Goal: Transaction & Acquisition: Purchase product/service

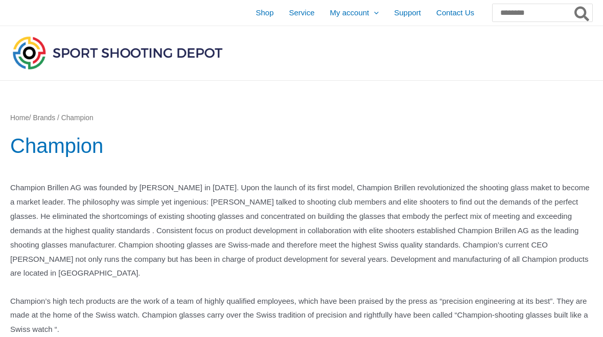
click at [255, 18] on span "Shop" at bounding box center [264, 13] width 18 height 26
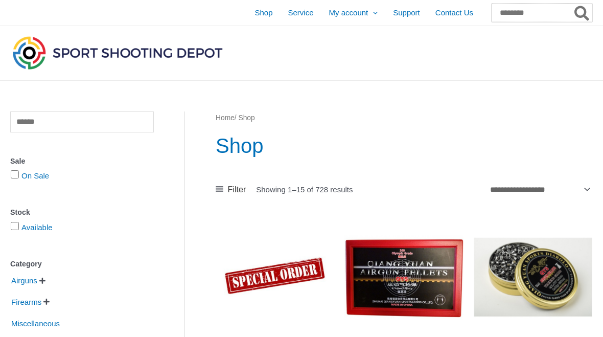
click at [527, 15] on input "Search for:" at bounding box center [541, 13] width 101 height 18
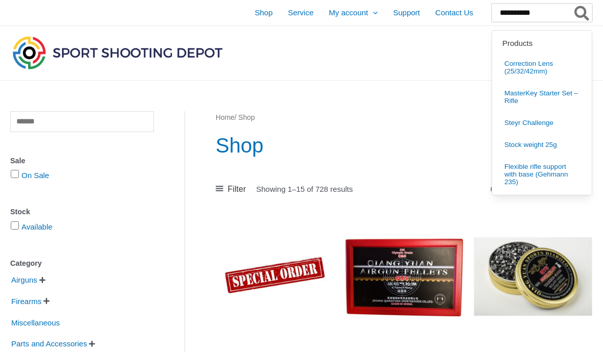
type input "**********"
click at [582, 13] on button "Search" at bounding box center [582, 13] width 20 height 18
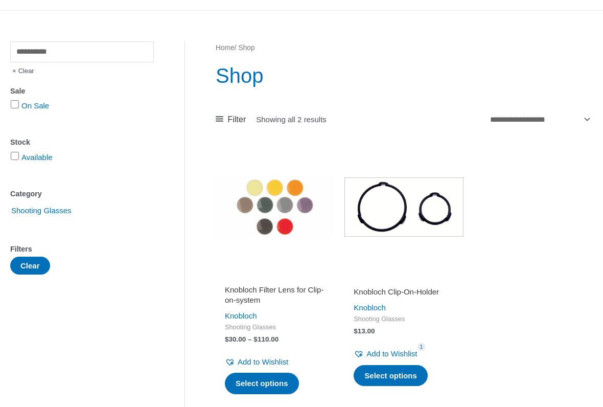
scroll to position [70, 0]
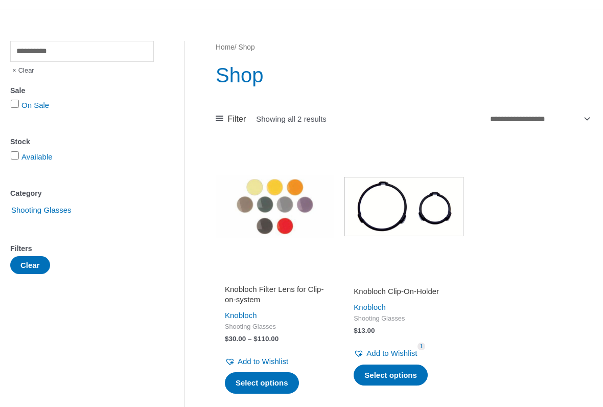
click at [283, 230] on img at bounding box center [275, 207] width 118 height 118
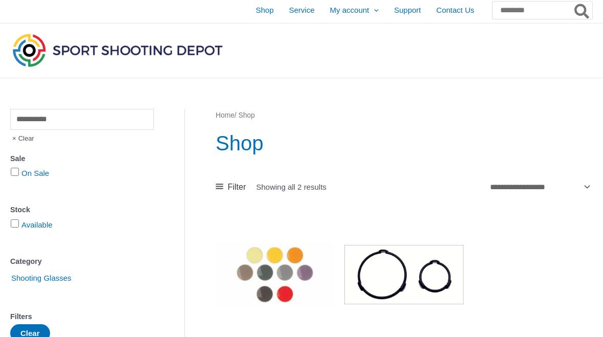
scroll to position [0, 0]
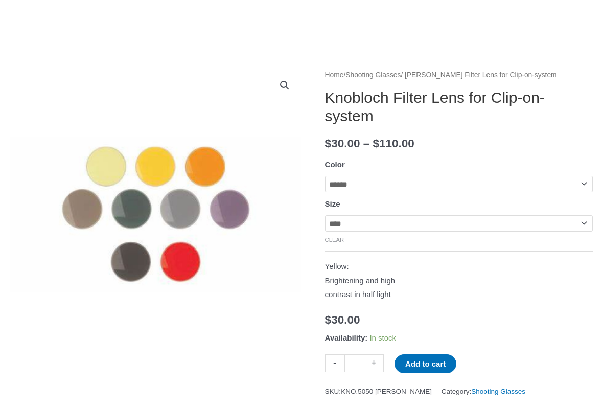
scroll to position [71, 0]
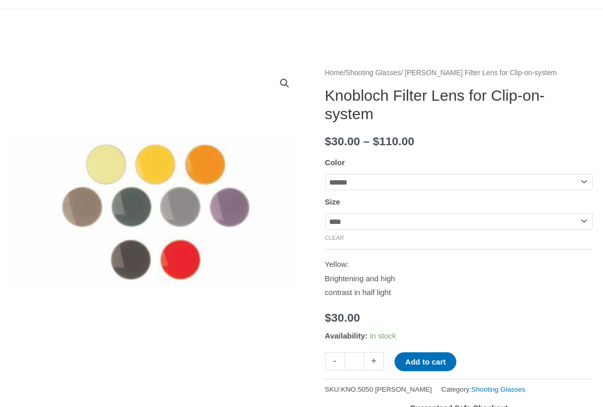
click at [583, 220] on select "**********" at bounding box center [459, 222] width 268 height 16
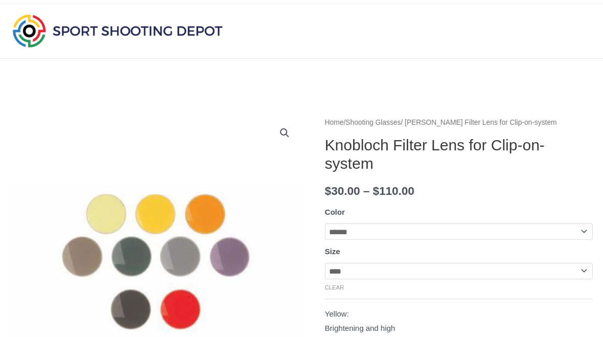
scroll to position [0, 0]
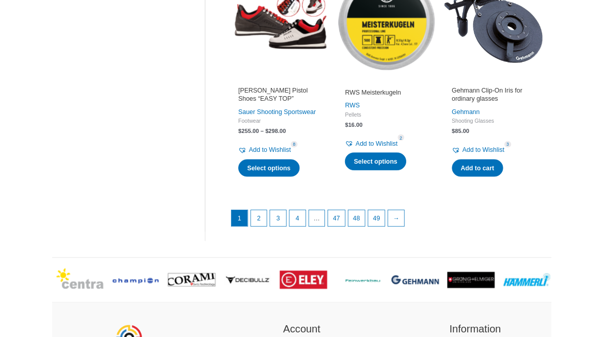
scroll to position [1358, 0]
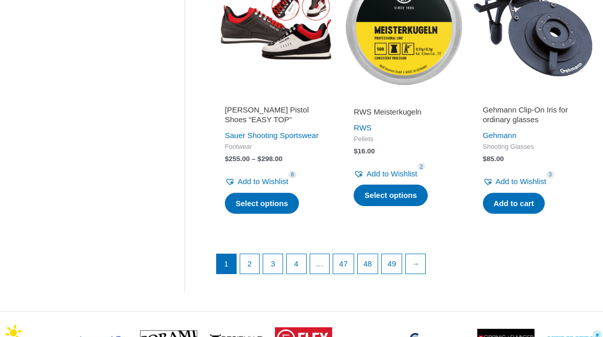
click at [425, 263] on link "→" at bounding box center [415, 263] width 19 height 19
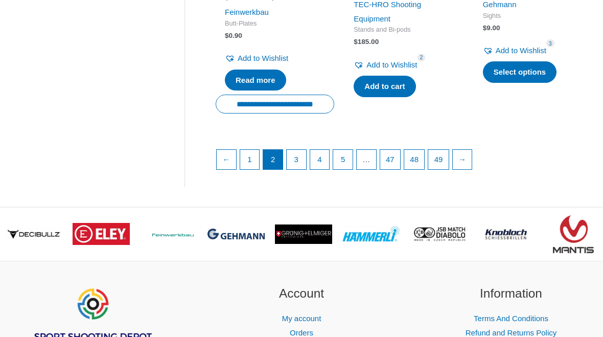
scroll to position [1472, 0]
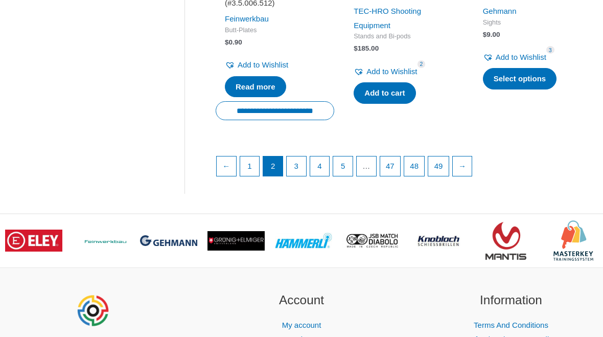
click at [472, 156] on link "→" at bounding box center [462, 165] width 19 height 19
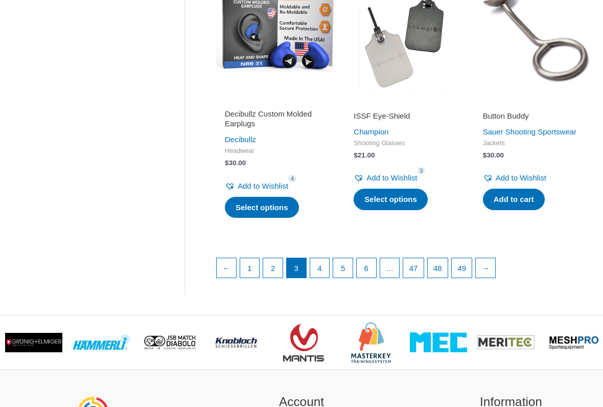
scroll to position [1390, 0]
click at [495, 277] on link "→" at bounding box center [485, 267] width 19 height 19
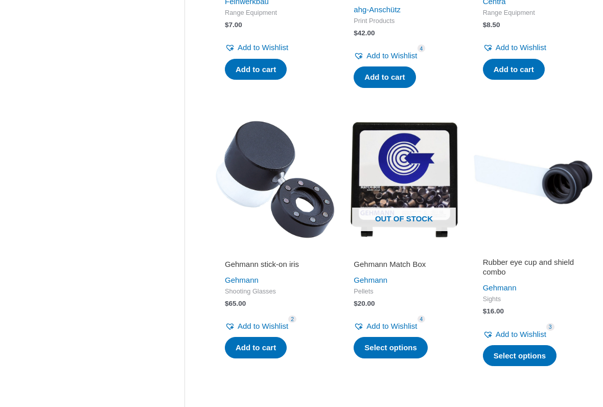
scroll to position [926, 0]
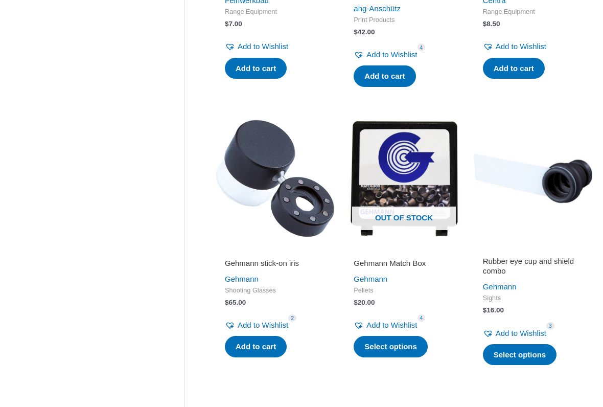
click at [574, 82] on div "Safety NR Centra Range Equipment $ 8.50 Add to Wishlist Remove from Wishlist Ad…" at bounding box center [532, 23] width 118 height 117
